Goal: Use online tool/utility: Utilize a website feature to perform a specific function

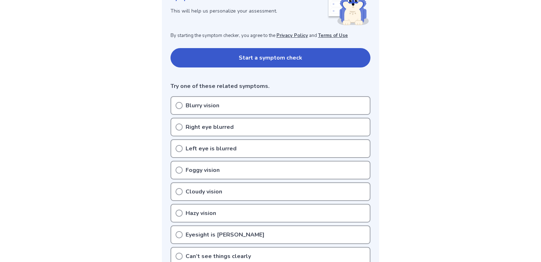
scroll to position [119, 0]
click at [177, 106] on icon at bounding box center [179, 105] width 7 height 7
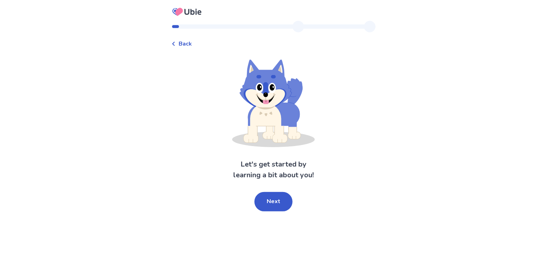
click at [277, 204] on button "Next" at bounding box center [273, 201] width 38 height 19
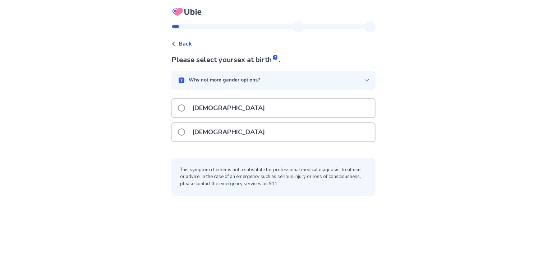
click at [185, 133] on span at bounding box center [181, 132] width 7 height 7
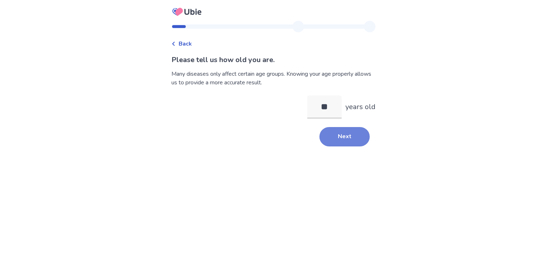
type input "**"
click at [341, 135] on button "Next" at bounding box center [344, 136] width 50 height 19
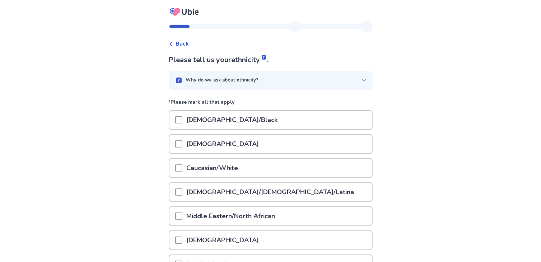
click at [182, 169] on span at bounding box center [178, 168] width 7 height 7
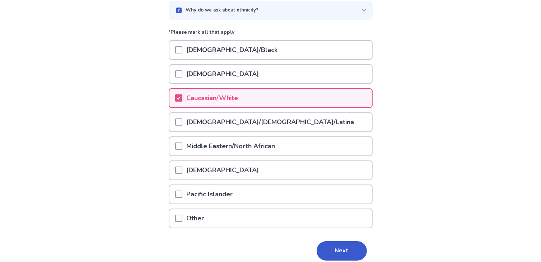
scroll to position [98, 0]
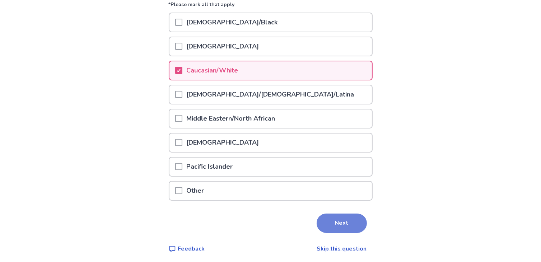
click at [351, 220] on button "Next" at bounding box center [342, 223] width 50 height 19
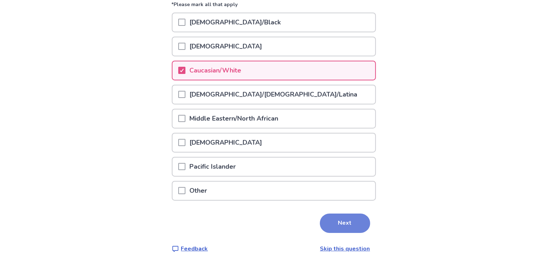
scroll to position [0, 0]
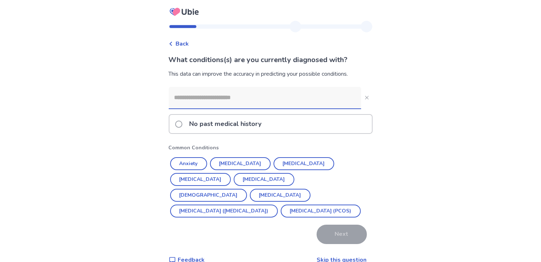
click at [183, 124] on span at bounding box center [178, 124] width 7 height 7
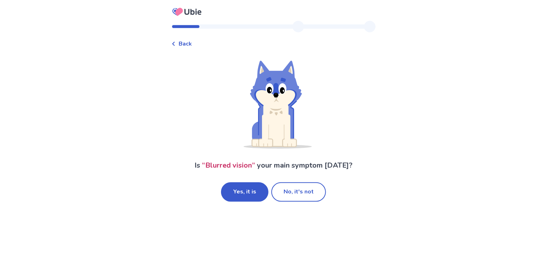
click at [241, 192] on button "Yes, it is" at bounding box center [244, 192] width 47 height 19
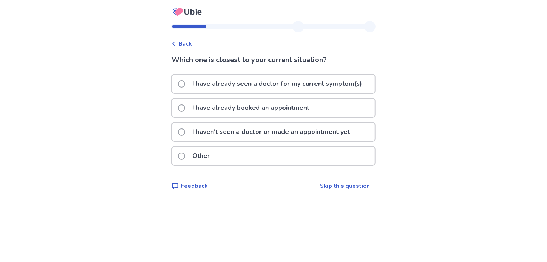
click at [185, 133] on span at bounding box center [181, 132] width 7 height 7
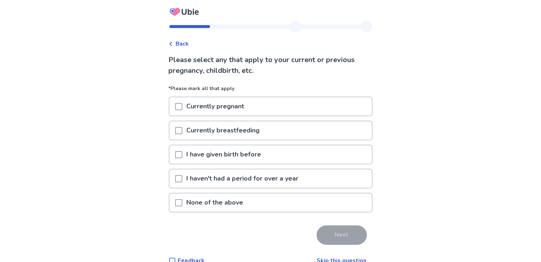
click at [183, 155] on span at bounding box center [178, 154] width 7 height 7
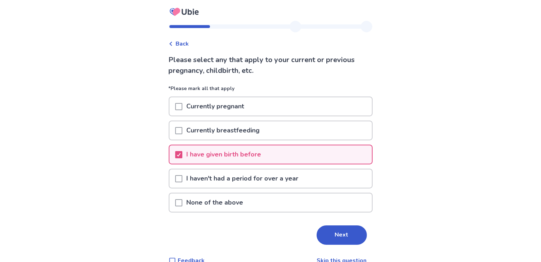
click at [183, 177] on span at bounding box center [178, 178] width 7 height 7
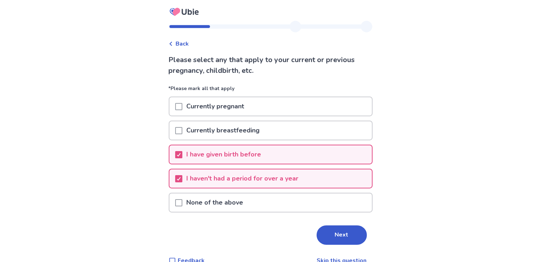
click at [336, 239] on button "Next" at bounding box center [342, 235] width 50 height 19
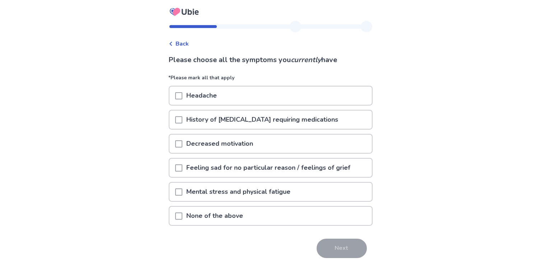
click at [183, 215] on span at bounding box center [178, 216] width 7 height 7
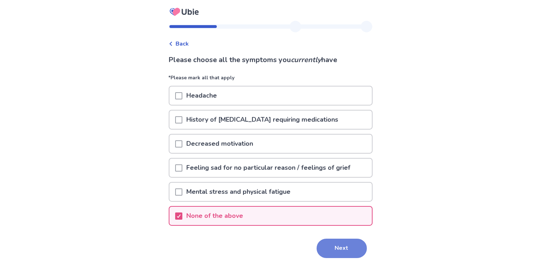
click at [337, 245] on button "Next" at bounding box center [342, 248] width 50 height 19
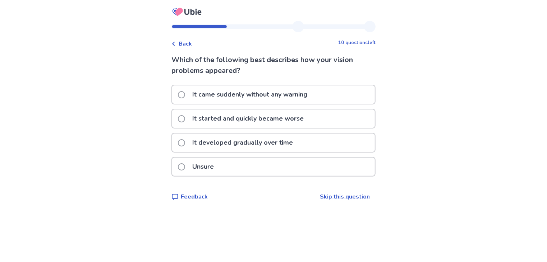
click at [185, 143] on span at bounding box center [181, 142] width 7 height 7
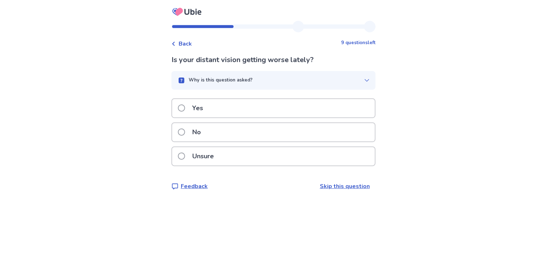
click at [185, 106] on span at bounding box center [181, 108] width 7 height 7
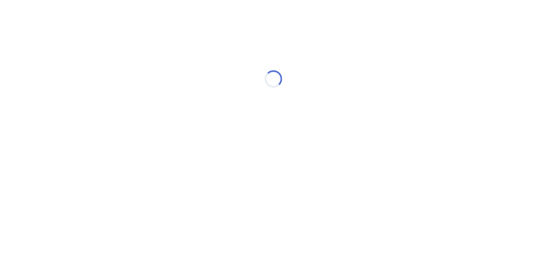
select select "*"
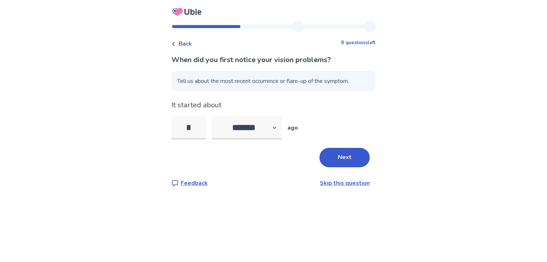
type input "*"
click at [335, 163] on button "Next" at bounding box center [344, 157] width 50 height 19
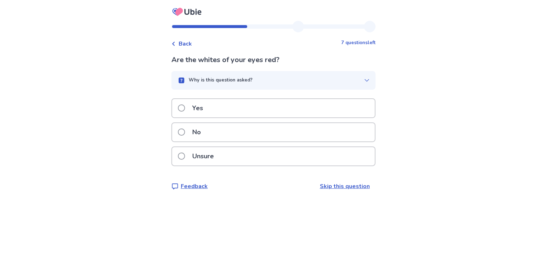
click at [334, 163] on div "Unsure" at bounding box center [273, 156] width 203 height 18
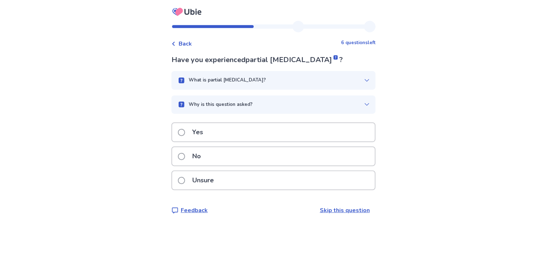
click at [302, 160] on div "No" at bounding box center [273, 156] width 203 height 18
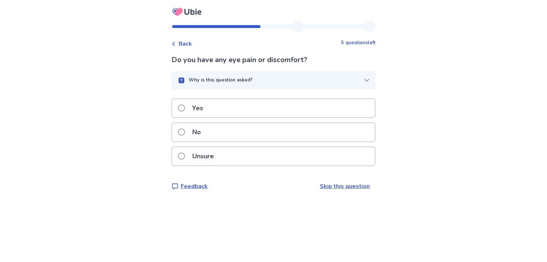
click at [329, 130] on div "No" at bounding box center [273, 132] width 203 height 18
click at [296, 110] on div "Yes" at bounding box center [273, 108] width 203 height 18
click at [288, 116] on div "Yes" at bounding box center [273, 108] width 203 height 18
click at [284, 135] on div "No" at bounding box center [273, 132] width 203 height 18
click at [283, 139] on div "No" at bounding box center [273, 132] width 203 height 18
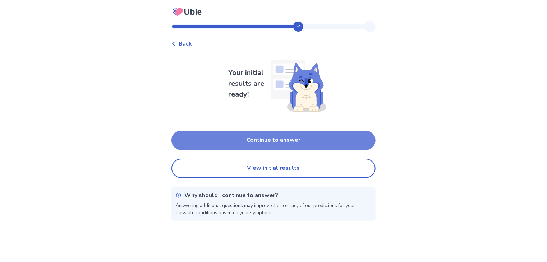
click at [283, 140] on button "Continue to answer" at bounding box center [273, 140] width 204 height 19
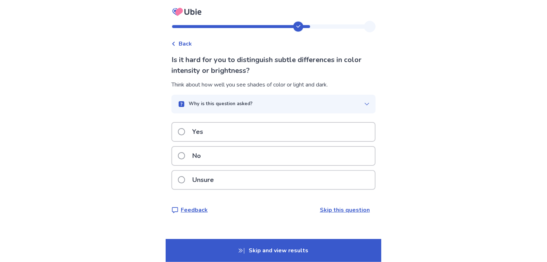
click at [281, 158] on div "No" at bounding box center [273, 156] width 203 height 18
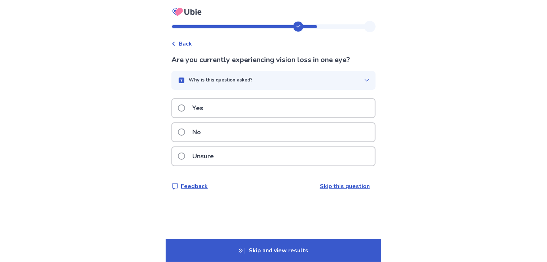
click at [241, 153] on div "Unsure" at bounding box center [273, 156] width 203 height 18
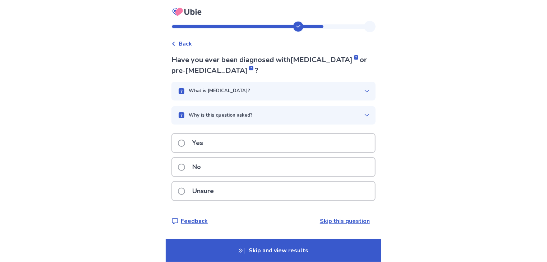
click at [303, 168] on div "No" at bounding box center [273, 167] width 203 height 18
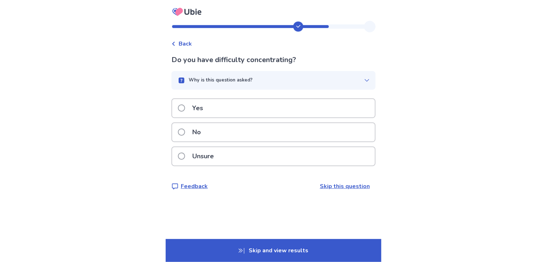
click at [298, 112] on div "Yes" at bounding box center [273, 108] width 203 height 18
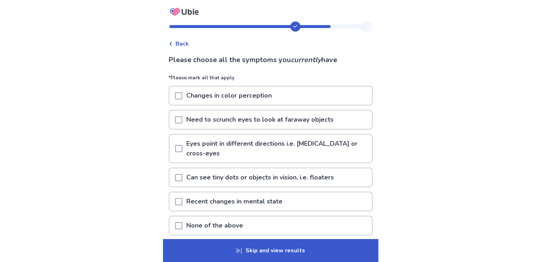
click at [183, 222] on span at bounding box center [178, 225] width 7 height 7
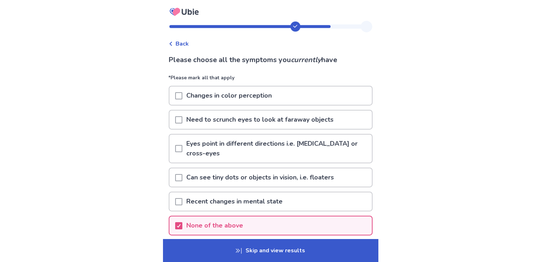
click at [250, 251] on p "Skip and view results" at bounding box center [271, 250] width 216 height 23
